Goal: Information Seeking & Learning: Find specific fact

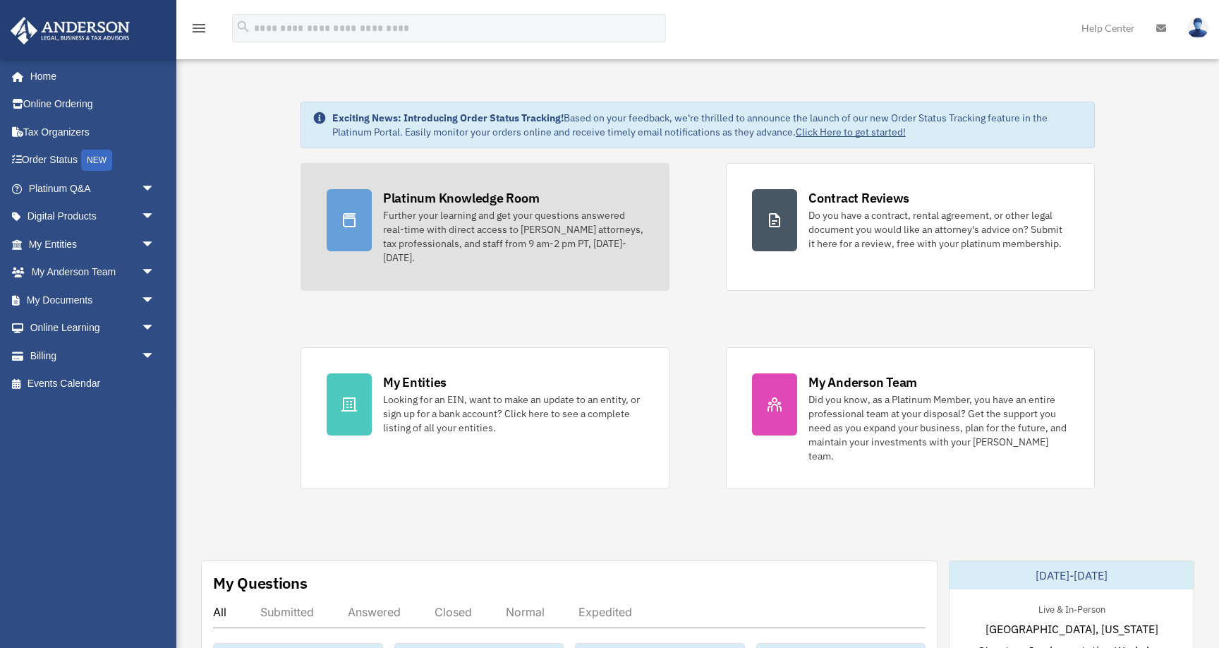
click at [469, 209] on div "Further your learning and get your questions answered real-time with direct acc…" at bounding box center [513, 236] width 260 height 56
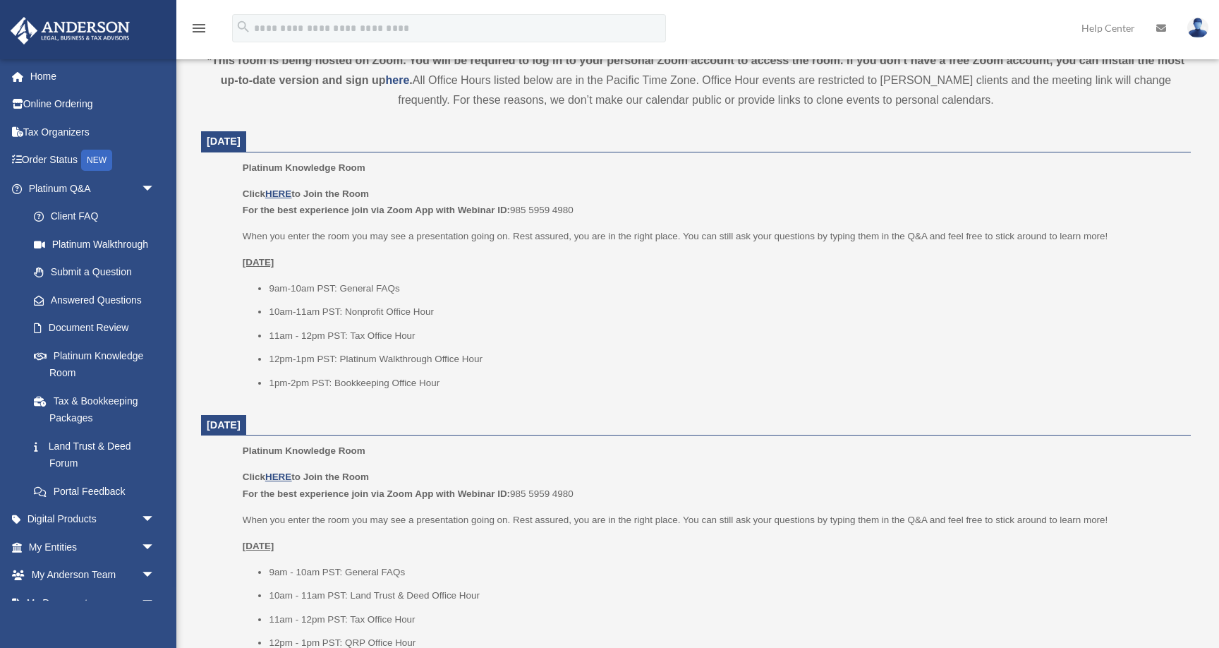
scroll to position [491, 0]
click at [279, 188] on u "HERE" at bounding box center [278, 193] width 26 height 11
click at [98, 267] on link "Submit a Question" at bounding box center [98, 272] width 157 height 28
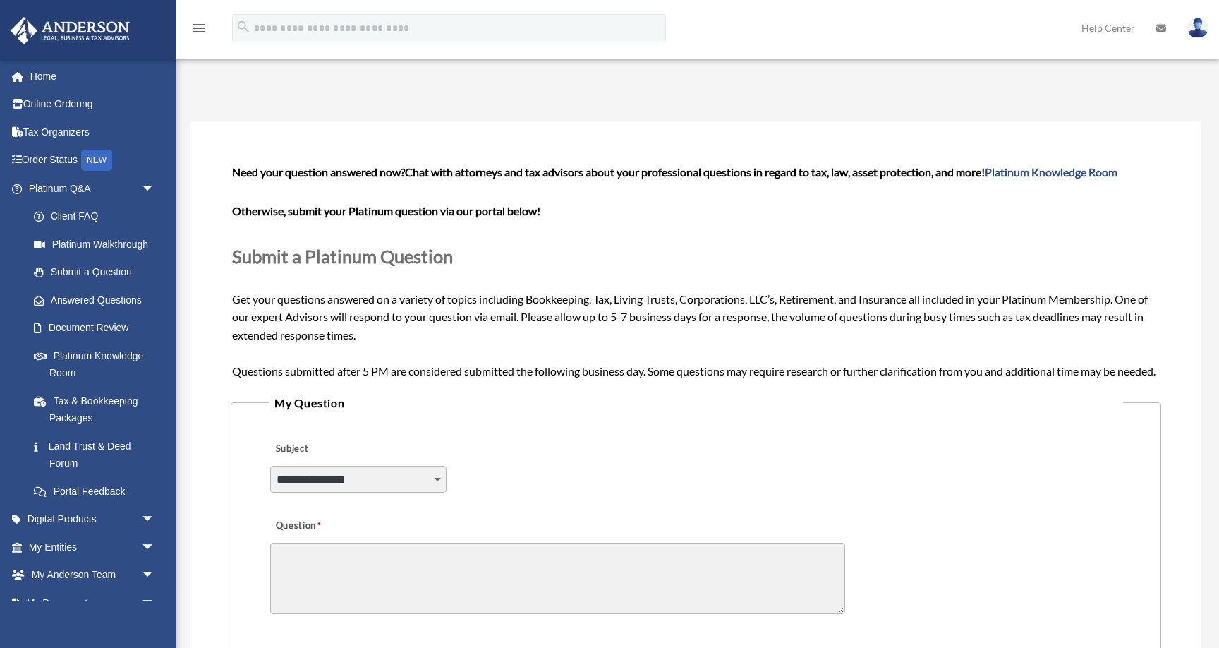
click at [95, 294] on link "Answered Questions" at bounding box center [98, 300] width 157 height 28
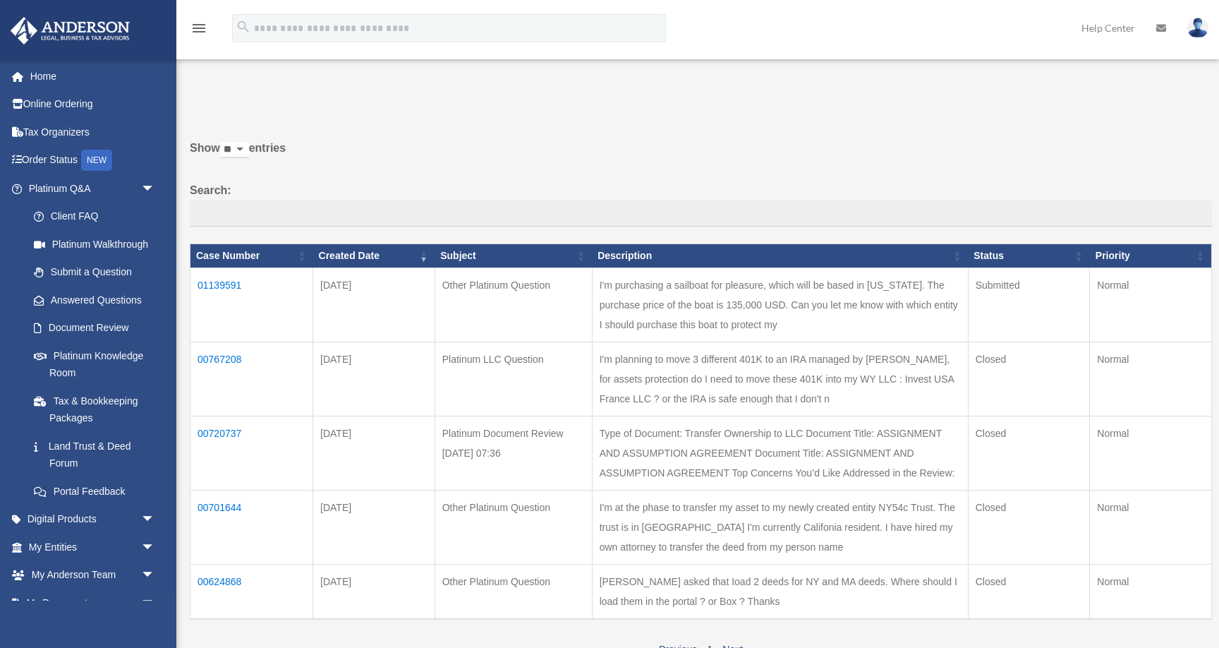
click at [592, 305] on td "I'm purchasing a sailboat for pleasure, which will be based in New York. The pu…" at bounding box center [780, 304] width 376 height 74
click at [211, 292] on td "01139591" at bounding box center [251, 304] width 123 height 74
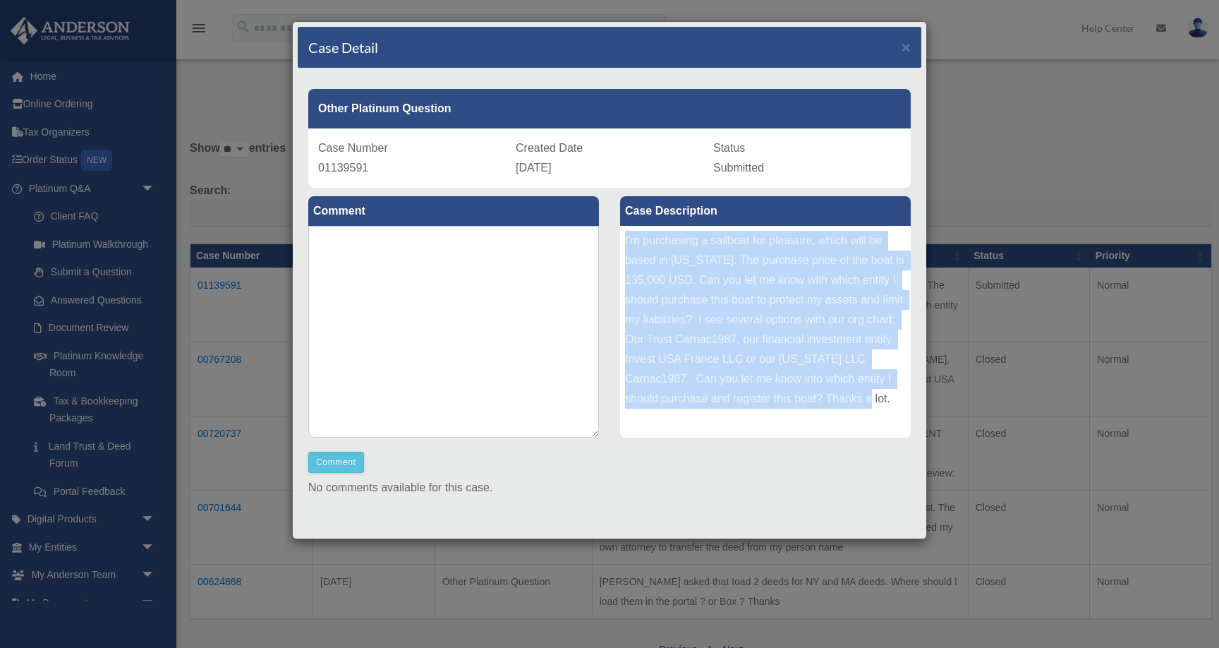
drag, startPoint x: 626, startPoint y: 240, endPoint x: 894, endPoint y: 413, distance: 318.9
click at [894, 413] on div "I'm purchasing a sailboat for pleasure, which will be based in New York. The pu…" at bounding box center [765, 332] width 291 height 212
copy div "I'm purchasing a sailboat for pleasure, which will be based in New York. The pu…"
